Goal: Communication & Community: Answer question/provide support

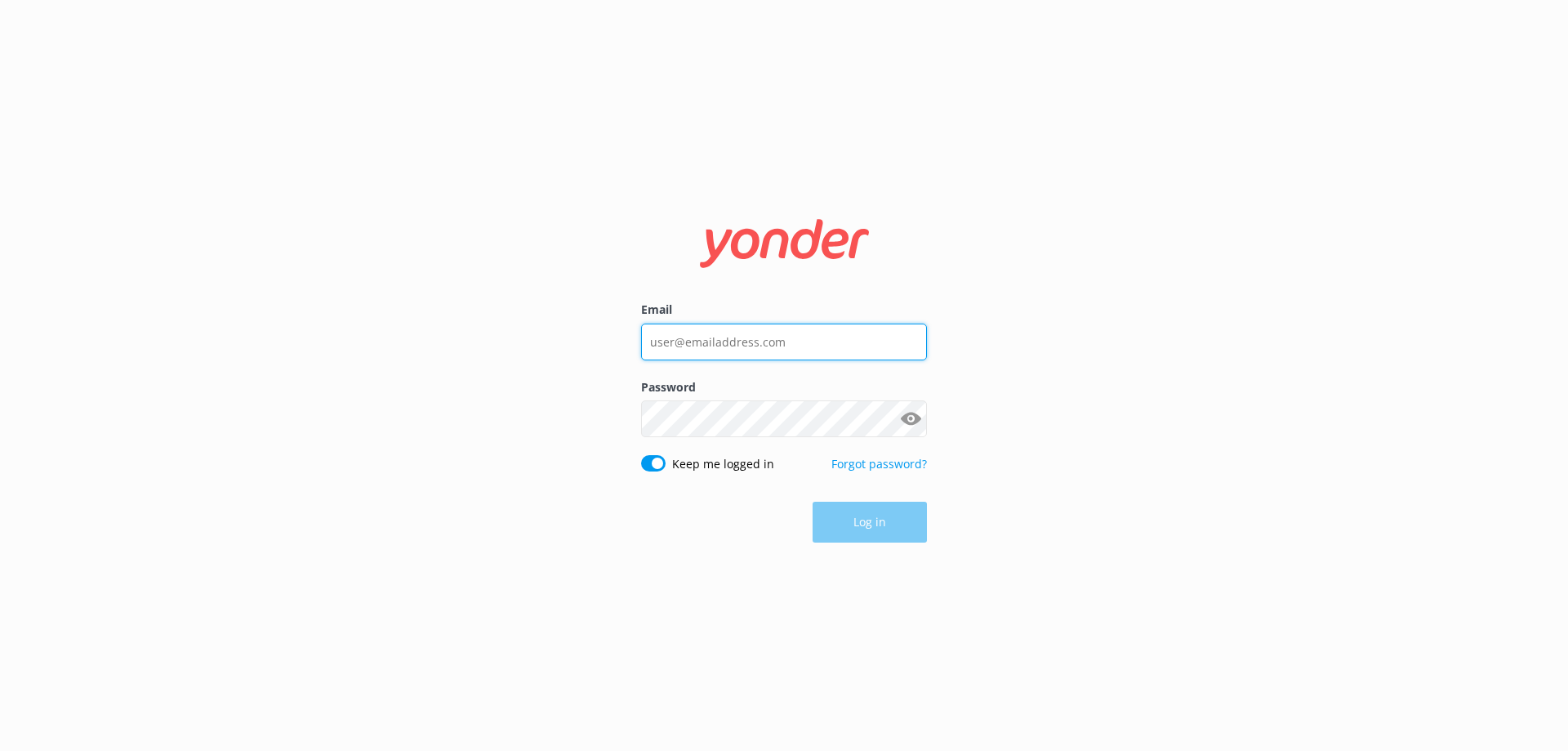
click at [720, 347] on input "Email" at bounding box center [784, 341] width 286 height 37
type input "[EMAIL_ADDRESS][DOMAIN_NAME]"
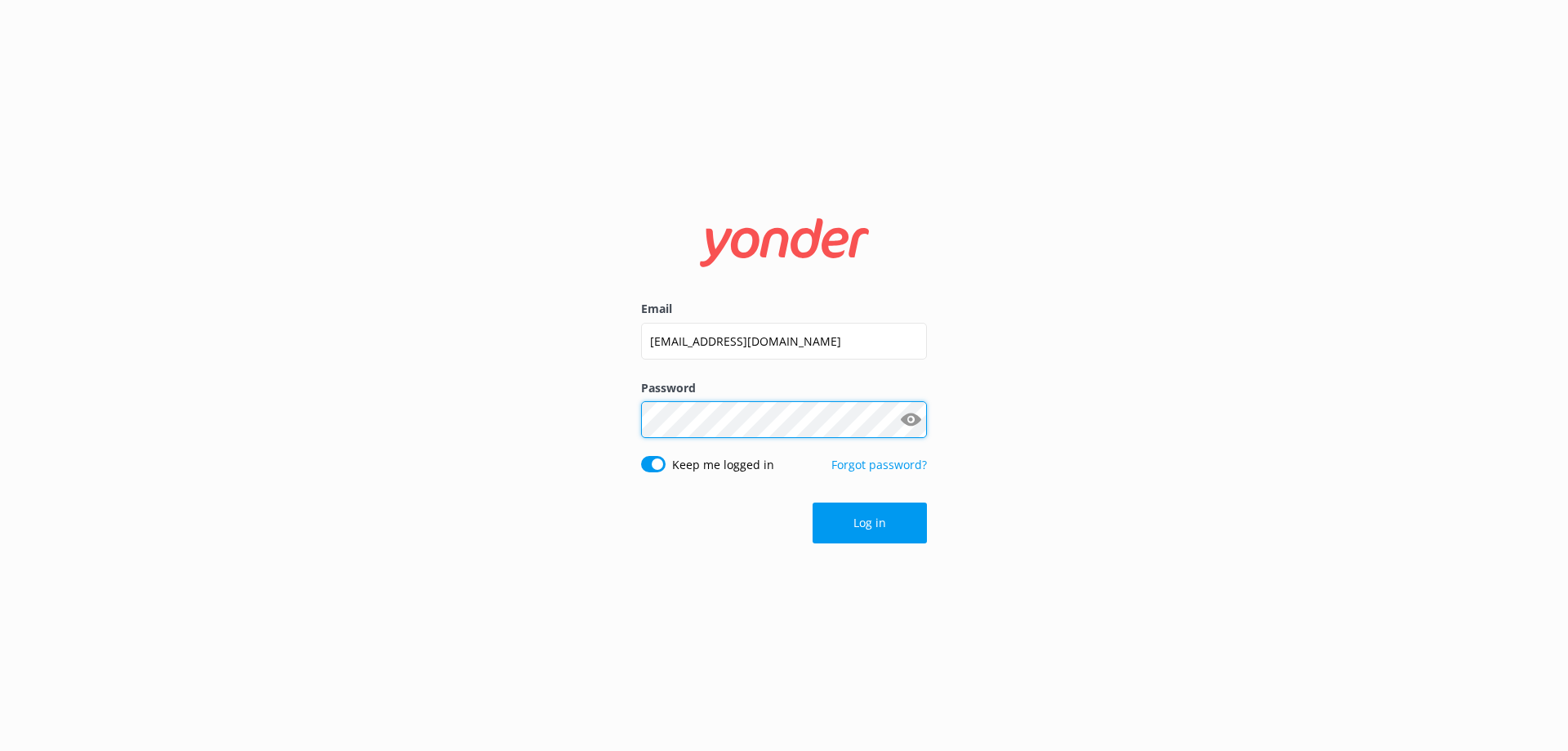
click button "Log in" at bounding box center [869, 522] width 114 height 41
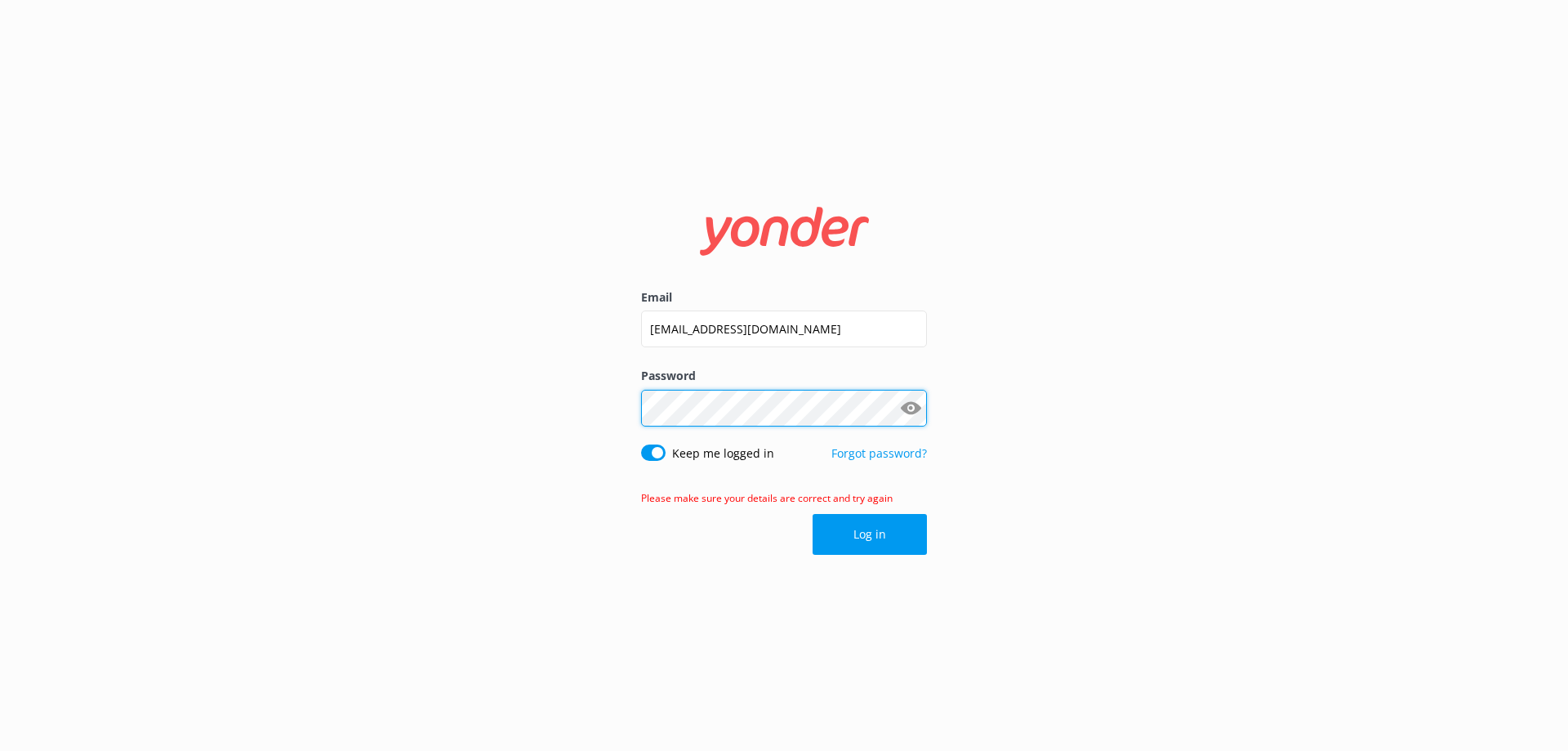
click button "Log in" at bounding box center [869, 534] width 114 height 41
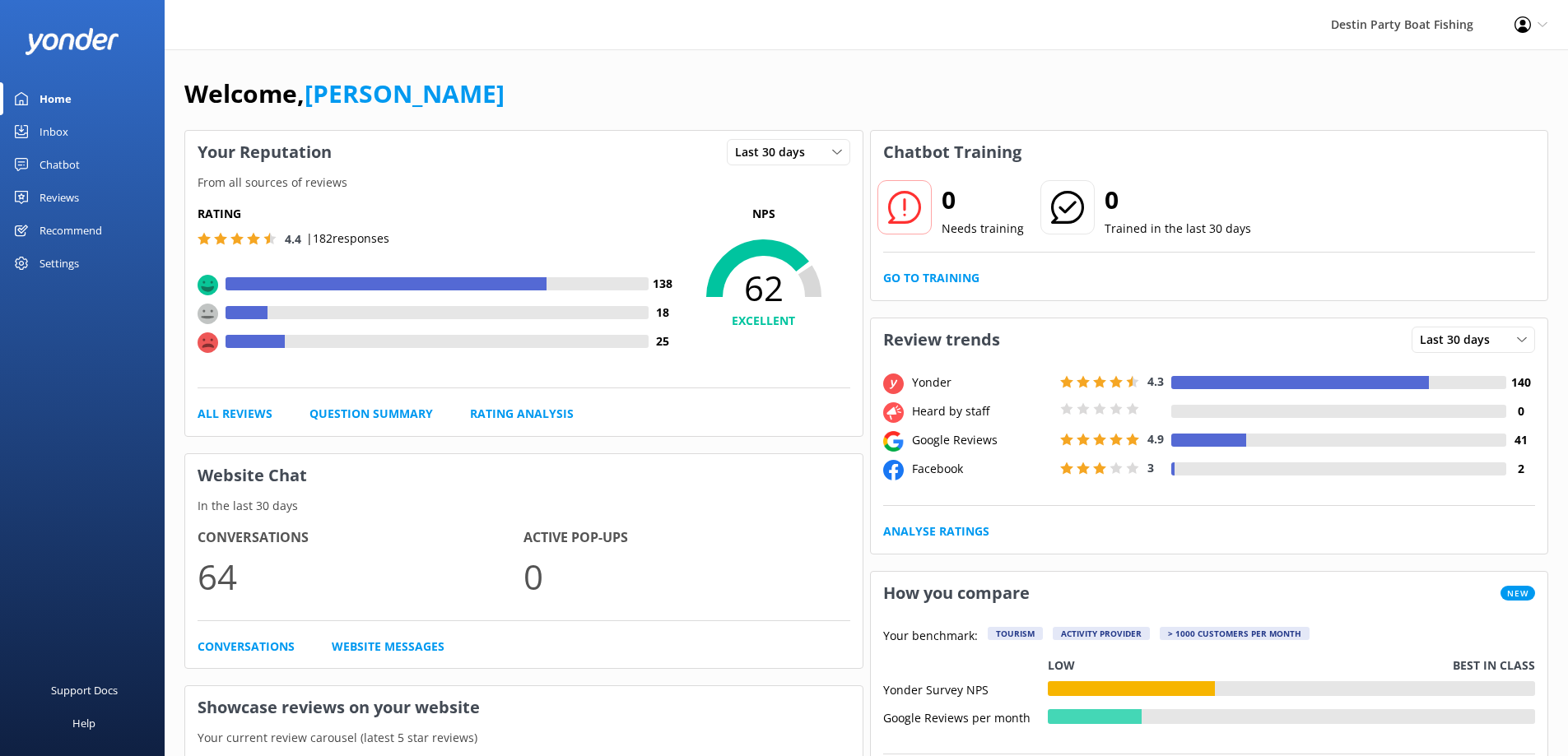
click at [61, 140] on div "Inbox" at bounding box center [54, 131] width 28 height 33
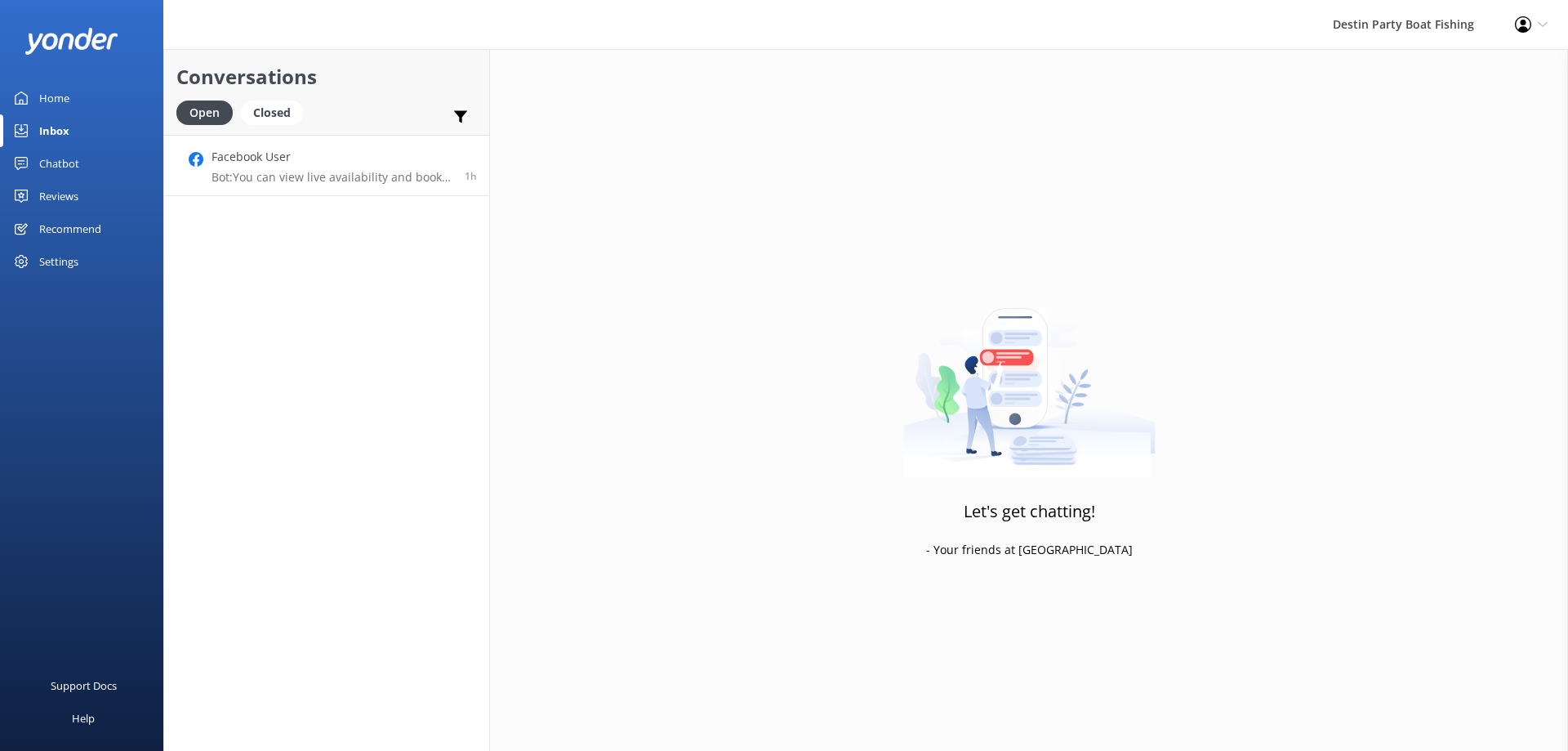
click at [351, 186] on link "Facebook User Bot: You can view live availability and book your trip online at …" at bounding box center [326, 165] width 325 height 61
